Goal: Task Accomplishment & Management: Complete application form

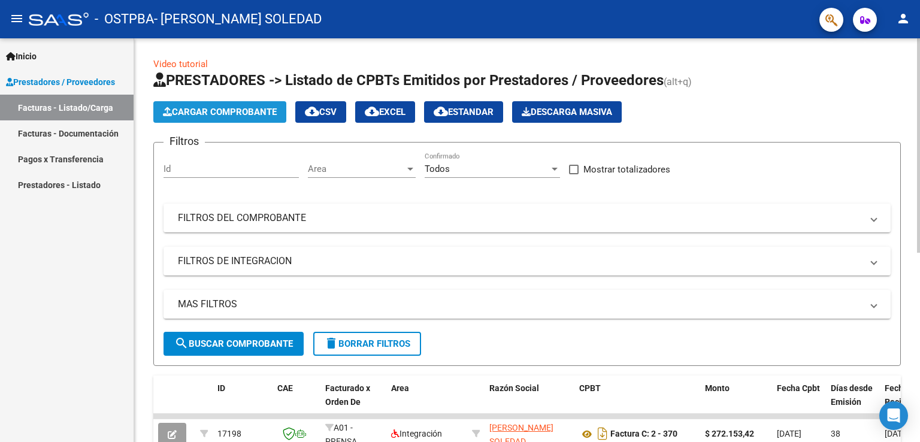
click at [221, 108] on span "Cargar Comprobante" at bounding box center [220, 112] width 114 height 11
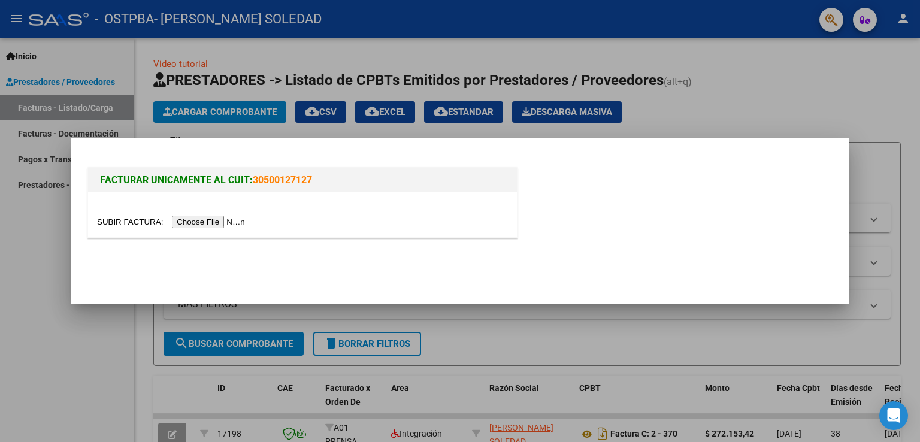
click at [206, 220] on input "file" at bounding box center [173, 222] width 152 height 13
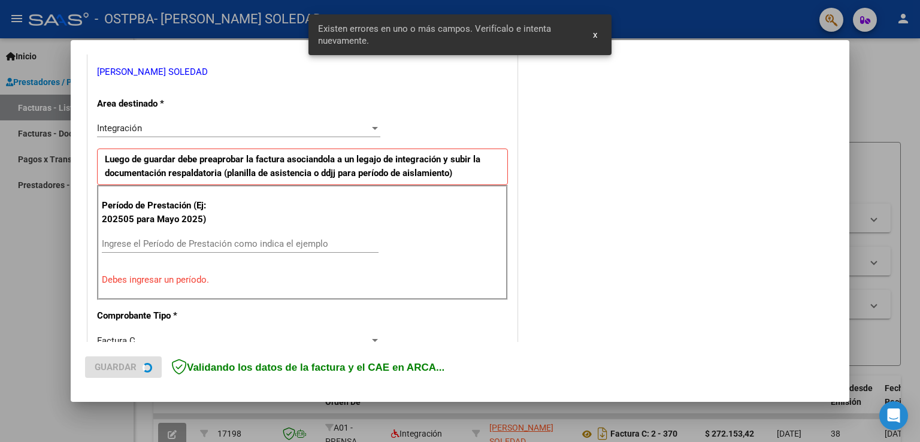
scroll to position [250, 0]
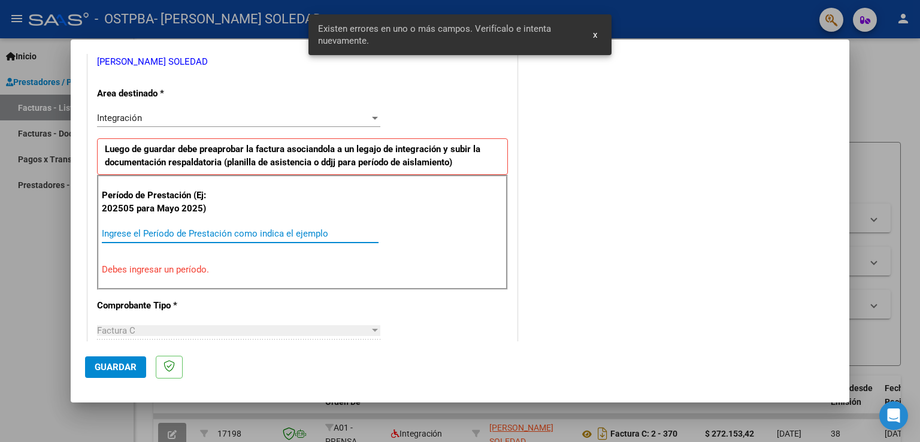
click at [122, 232] on input "Ingrese el Período de Prestación como indica el ejemplo" at bounding box center [240, 233] width 277 height 11
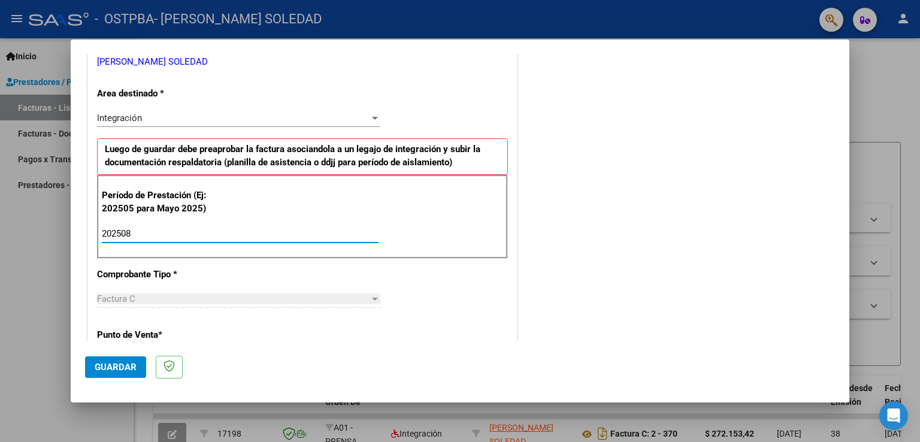
type input "202508"
click at [195, 304] on div "Factura C Seleccionar Tipo" at bounding box center [238, 299] width 283 height 18
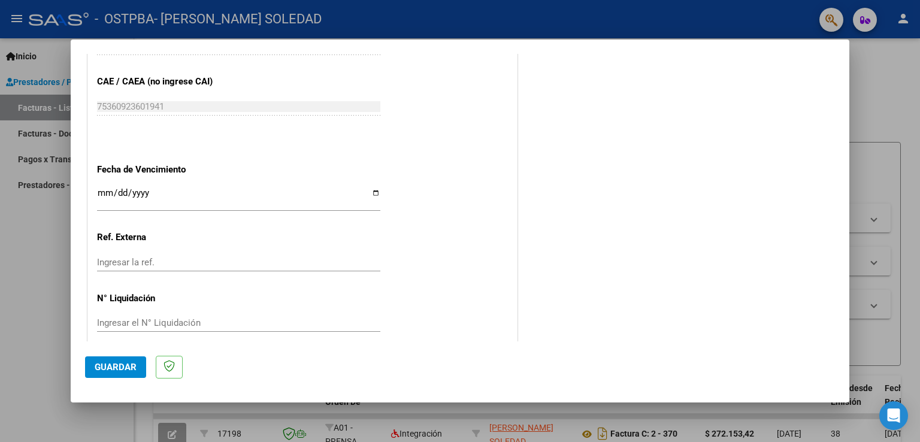
scroll to position [766, 0]
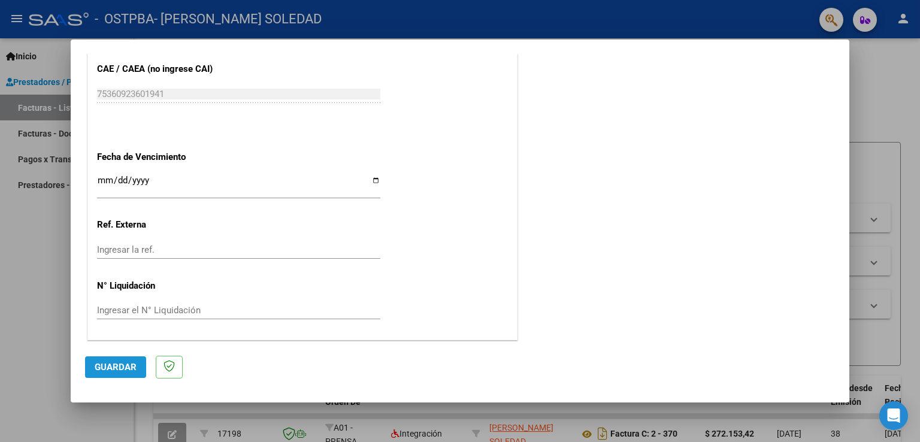
click at [122, 372] on span "Guardar" at bounding box center [116, 367] width 42 height 11
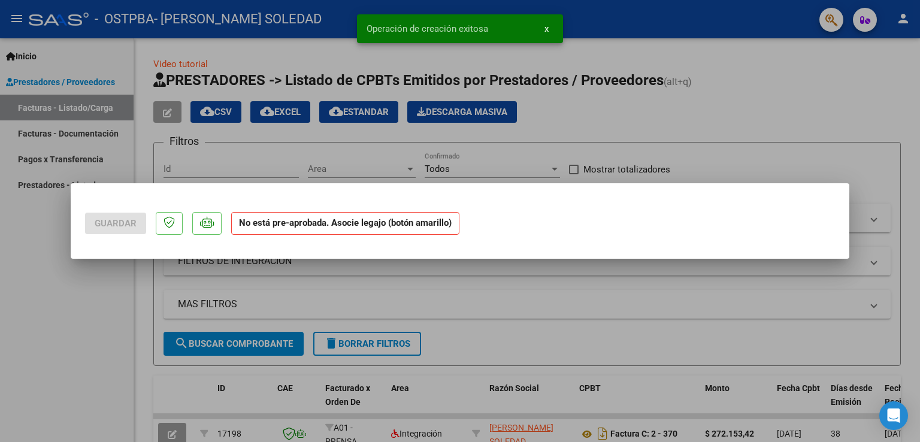
scroll to position [0, 0]
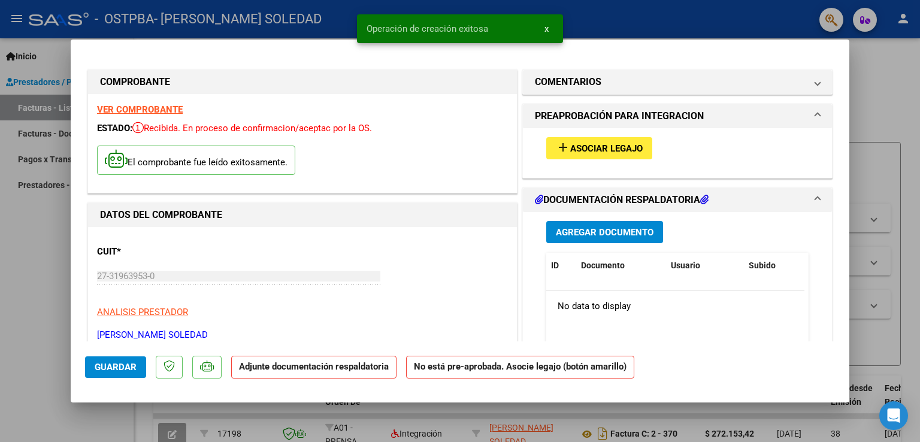
click at [573, 152] on span "Asociar Legajo" at bounding box center [606, 148] width 73 height 11
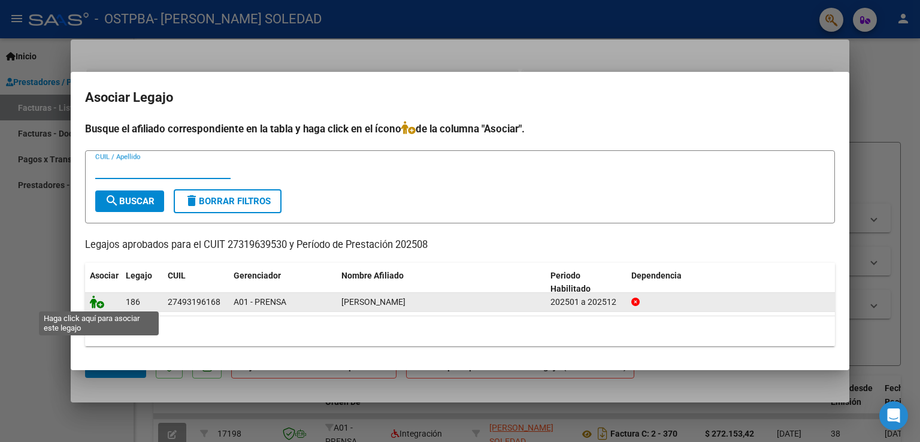
click at [99, 305] on icon at bounding box center [97, 301] width 14 height 13
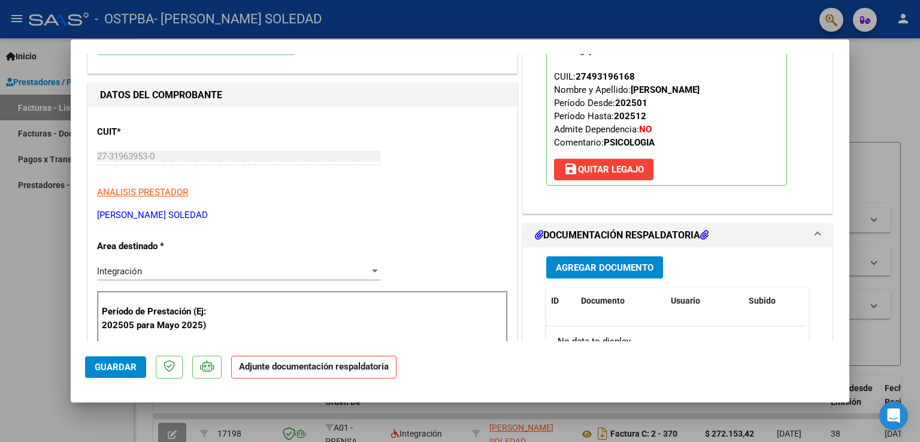
scroll to position [180, 0]
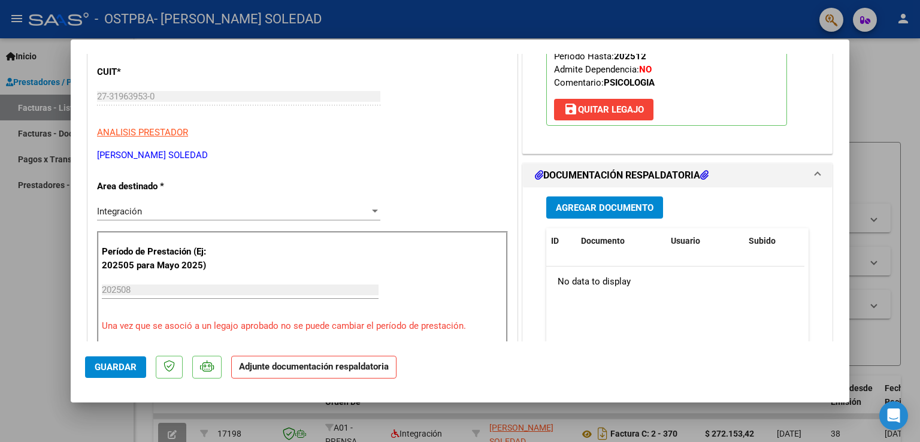
click at [585, 207] on span "Agregar Documento" at bounding box center [605, 208] width 98 height 11
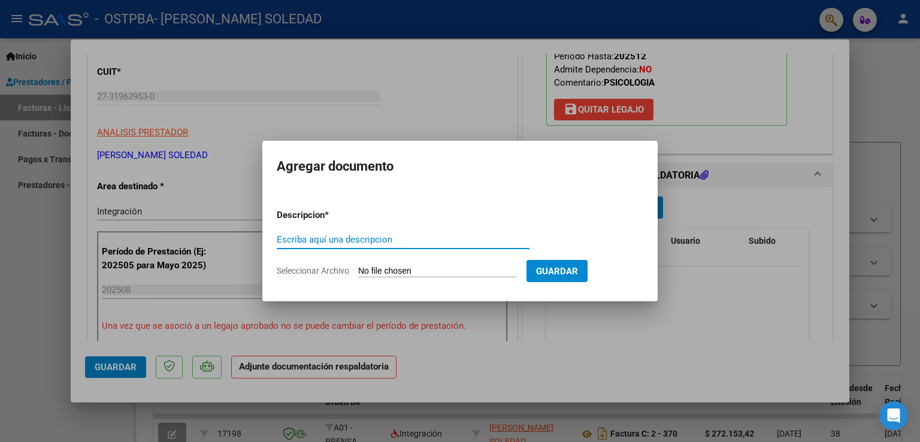
click at [432, 244] on input "Escriba aquí una descripcion" at bounding box center [403, 239] width 253 height 11
type input "planilla agosto"
click at [426, 266] on input "Seleccionar Archivo" at bounding box center [437, 271] width 159 height 11
type input "C:\fakepath\camilo molina.pdf"
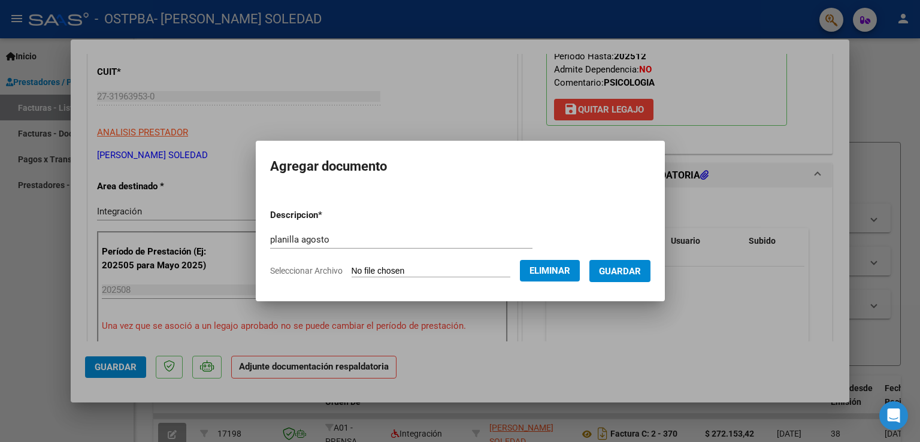
click at [630, 273] on span "Guardar" at bounding box center [620, 271] width 42 height 11
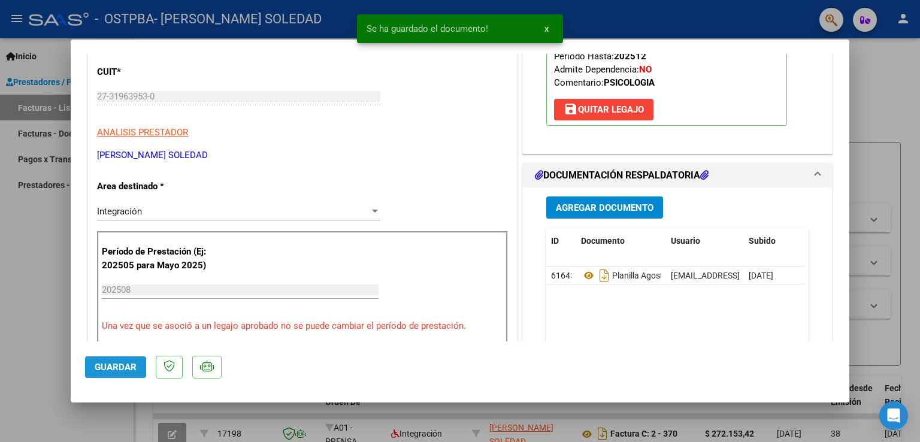
click at [120, 374] on button "Guardar" at bounding box center [115, 368] width 61 height 22
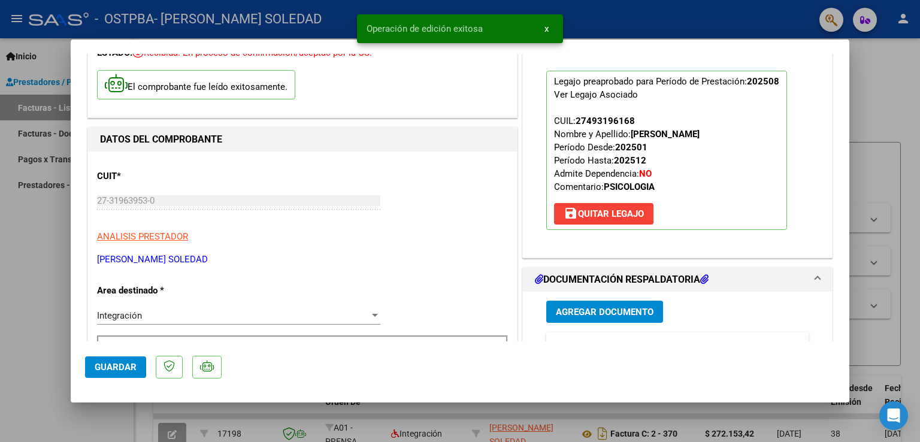
scroll to position [0, 0]
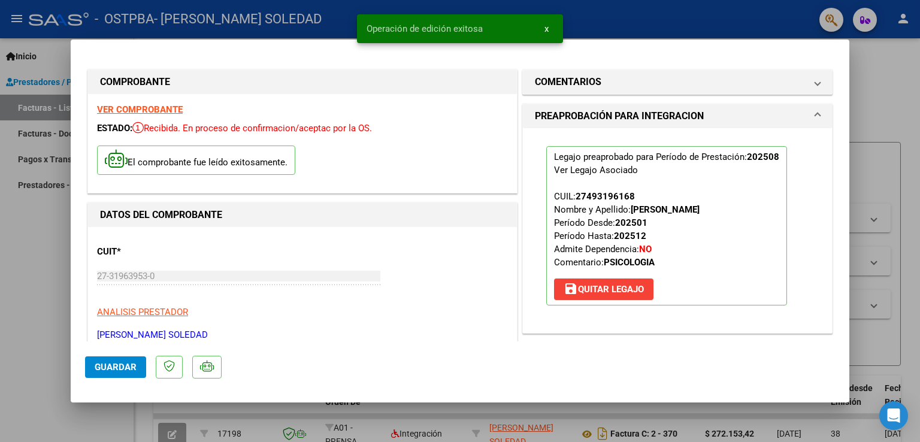
click at [77, 240] on mat-dialog-content "COMPROBANTE VER COMPROBANTE ESTADO: Recibida. En proceso de confirmacion/acepta…" at bounding box center [460, 198] width 779 height 288
click at [58, 251] on div at bounding box center [460, 221] width 920 height 442
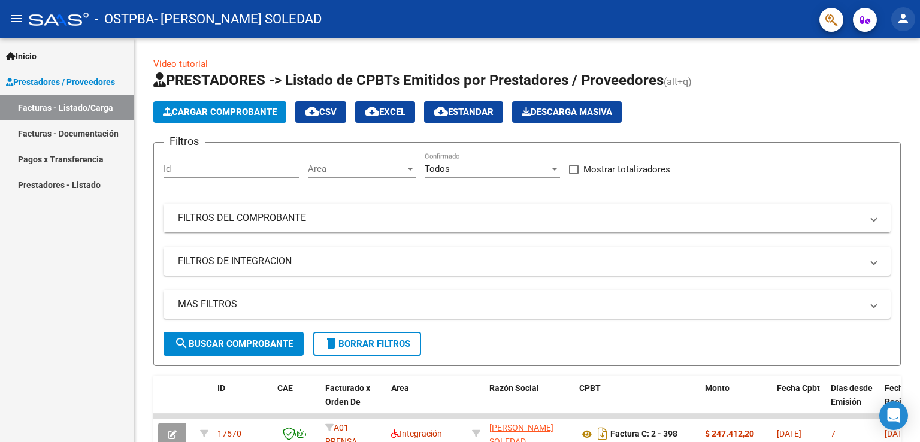
click at [903, 23] on mat-icon "person" at bounding box center [903, 18] width 14 height 14
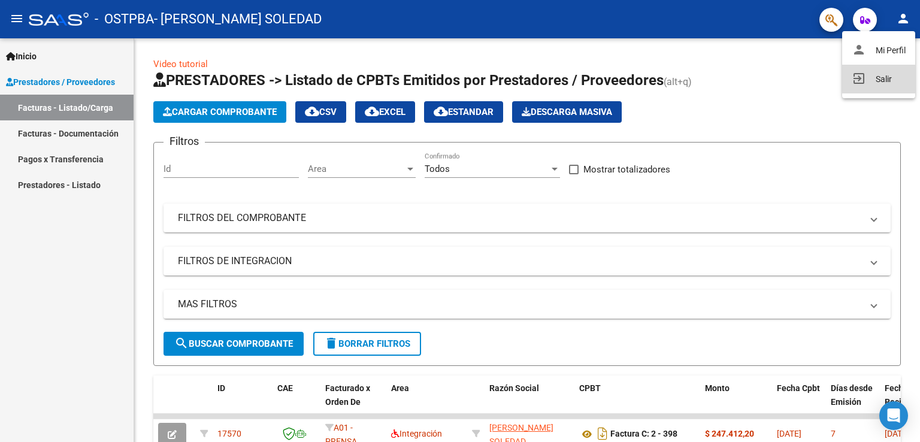
click at [880, 74] on button "exit_to_app Salir" at bounding box center [878, 79] width 73 height 29
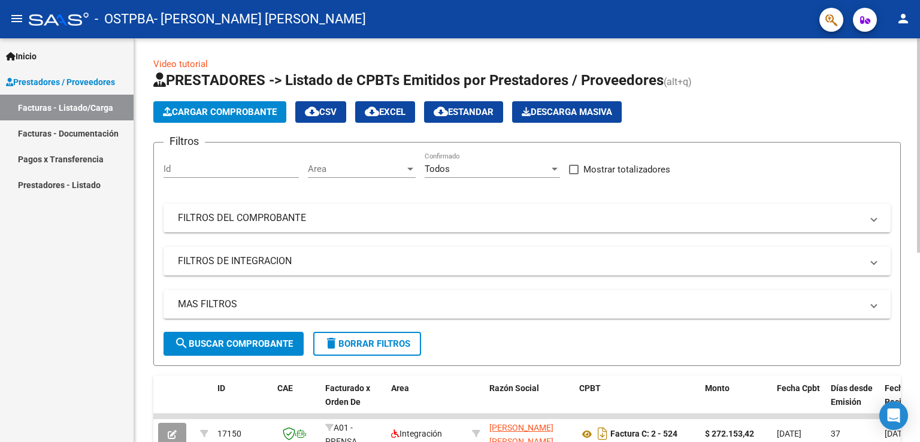
click at [200, 111] on span "Cargar Comprobante" at bounding box center [220, 112] width 114 height 11
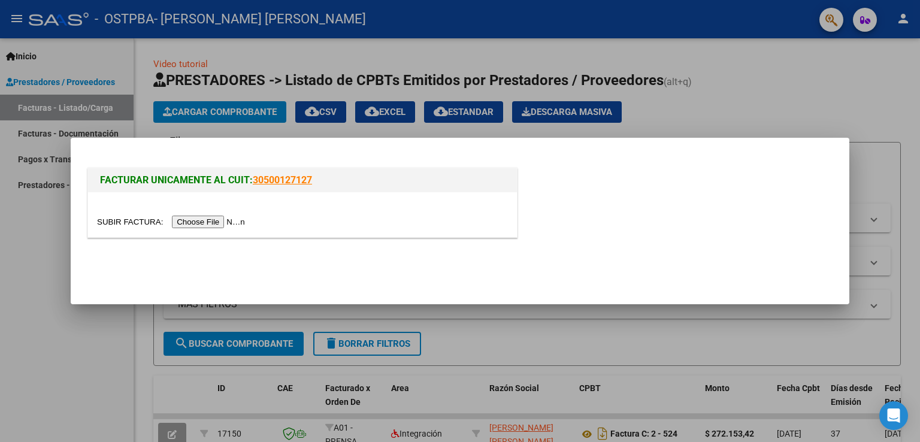
click at [220, 224] on input "file" at bounding box center [173, 222] width 152 height 13
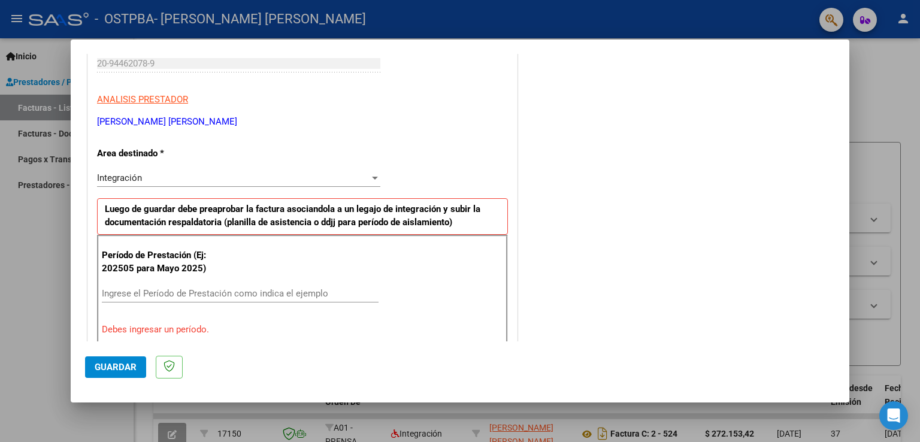
scroll to position [250, 0]
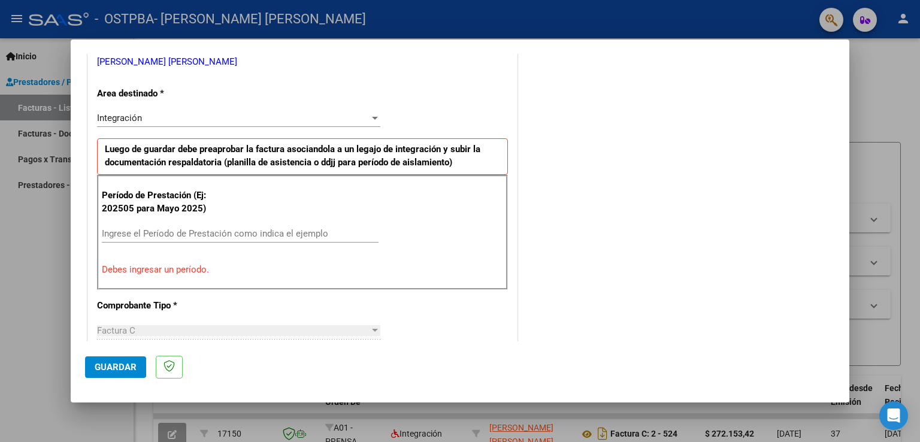
click at [200, 233] on input "Ingrese el Período de Prestación como indica el ejemplo" at bounding box center [240, 233] width 277 height 11
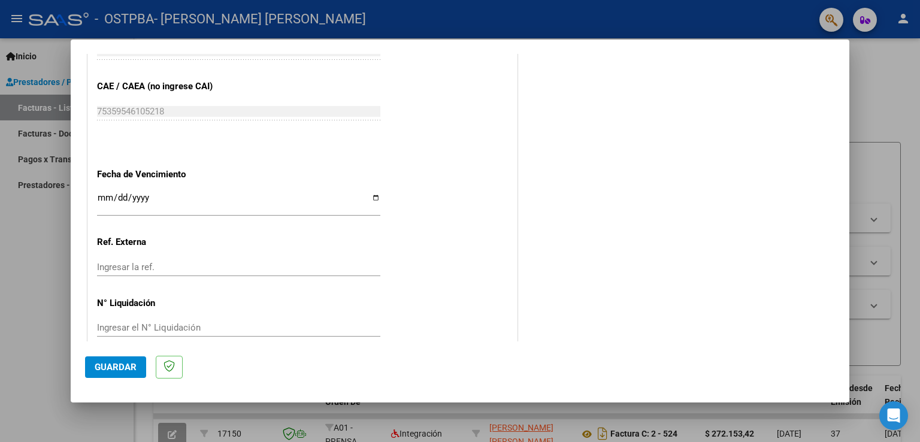
scroll to position [766, 0]
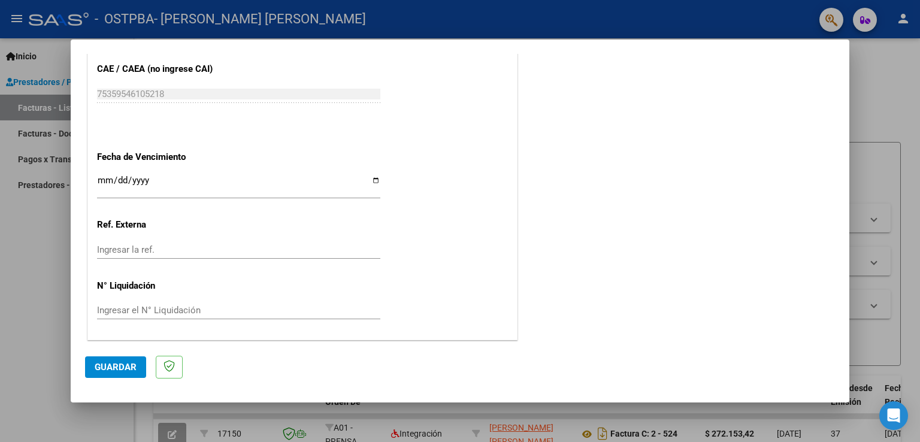
type input "202508"
click at [135, 369] on span "Guardar" at bounding box center [116, 367] width 42 height 11
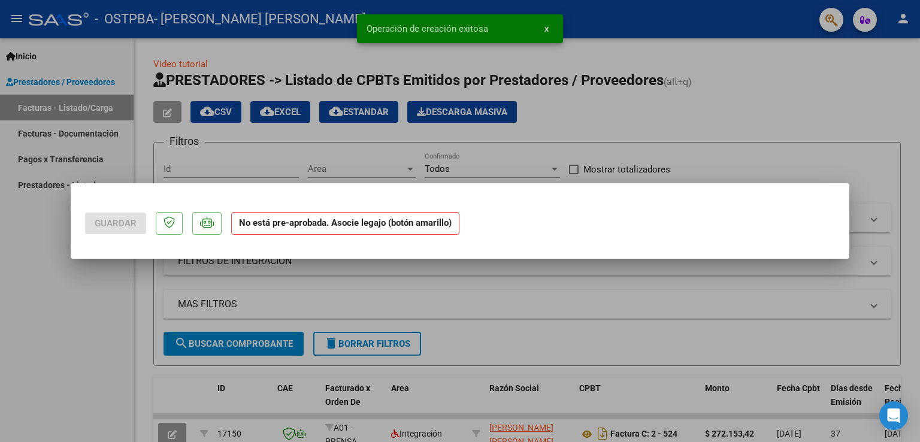
scroll to position [0, 0]
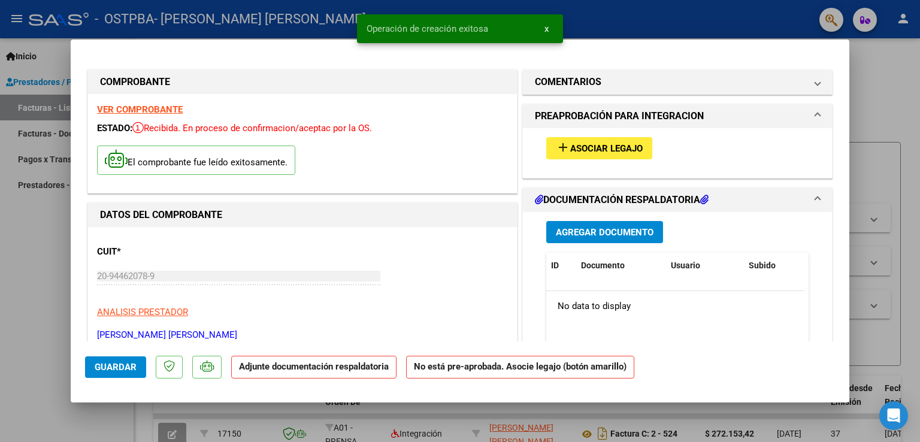
click at [577, 152] on span "Asociar Legajo" at bounding box center [606, 148] width 73 height 11
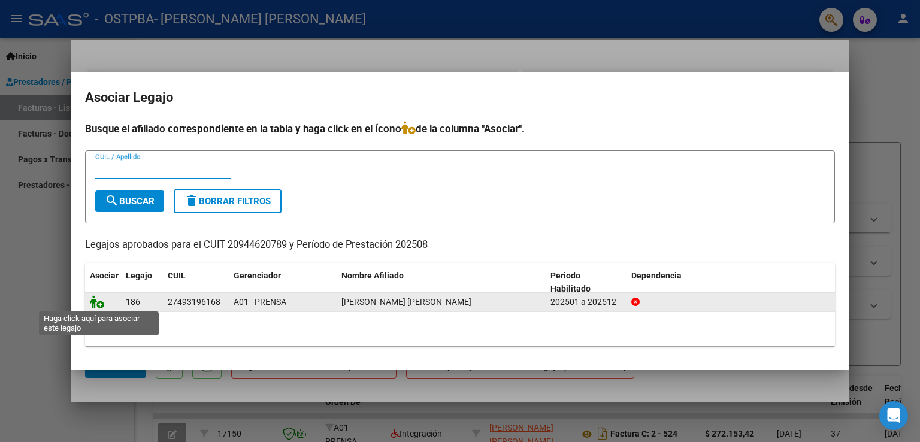
click at [98, 305] on icon at bounding box center [97, 301] width 14 height 13
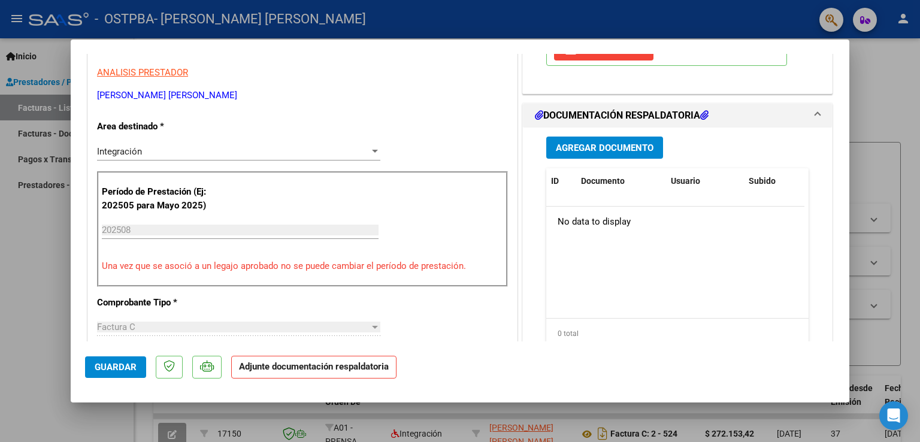
scroll to position [300, 0]
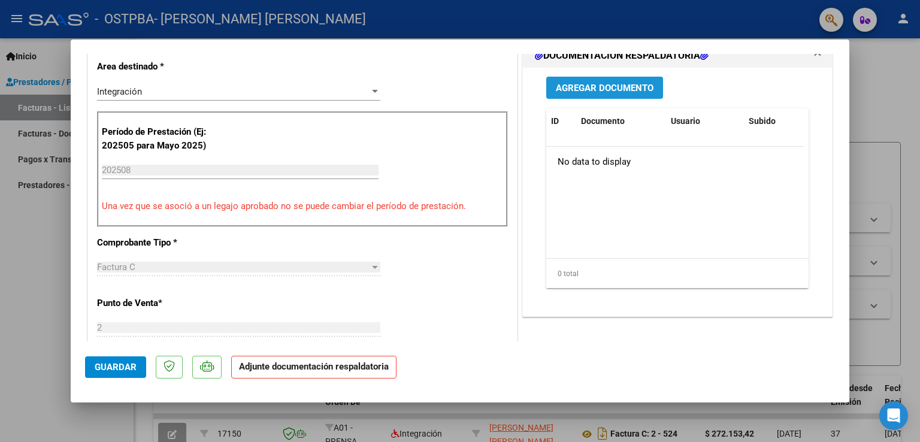
click at [580, 94] on button "Agregar Documento" at bounding box center [604, 88] width 117 height 22
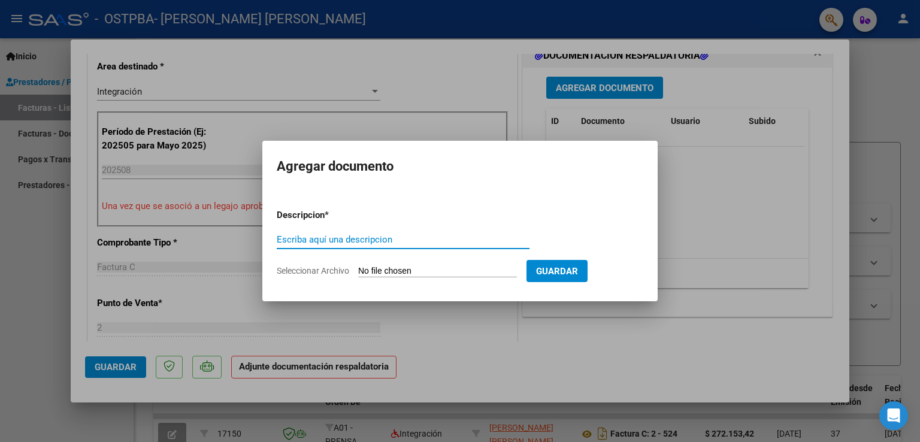
click at [416, 241] on input "Escriba aquí una descripcion" at bounding box center [403, 239] width 253 height 11
type input "planilla agosto"
click at [456, 270] on input "Seleccionar Archivo" at bounding box center [437, 271] width 159 height 11
click at [409, 268] on input "Seleccionar Archivo" at bounding box center [437, 271] width 159 height 11
type input "C:\fakepath\[PERSON_NAME] psp.pdf"
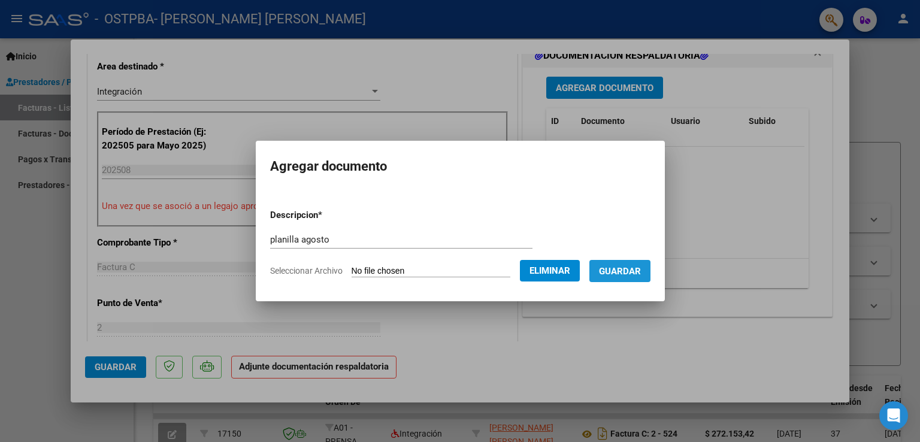
click at [641, 274] on span "Guardar" at bounding box center [620, 271] width 42 height 11
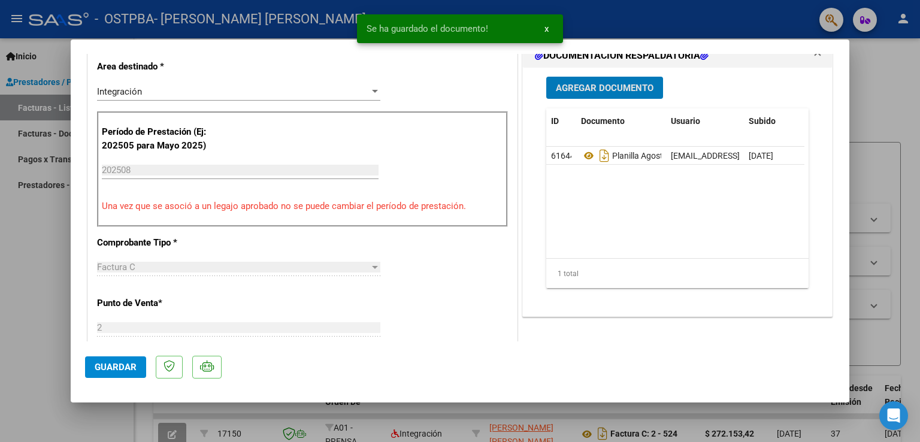
click at [116, 372] on button "Guardar" at bounding box center [115, 368] width 61 height 22
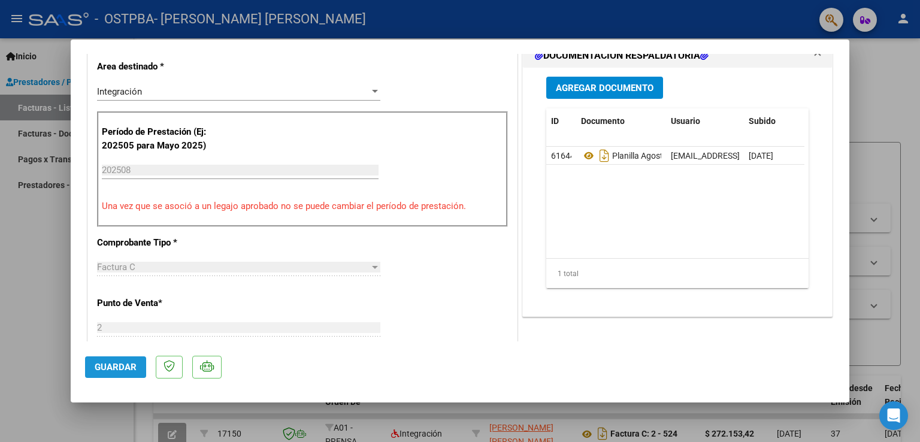
click at [119, 368] on span "Guardar" at bounding box center [116, 367] width 42 height 11
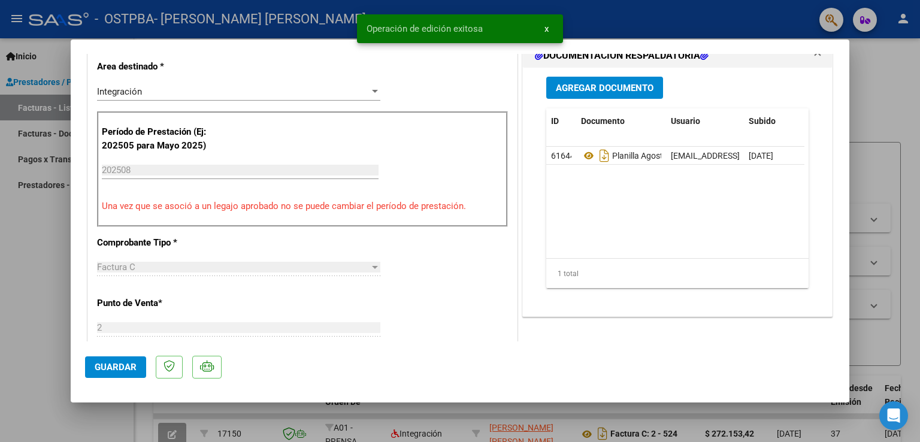
click at [58, 307] on div at bounding box center [460, 221] width 920 height 442
